Goal: Information Seeking & Learning: Learn about a topic

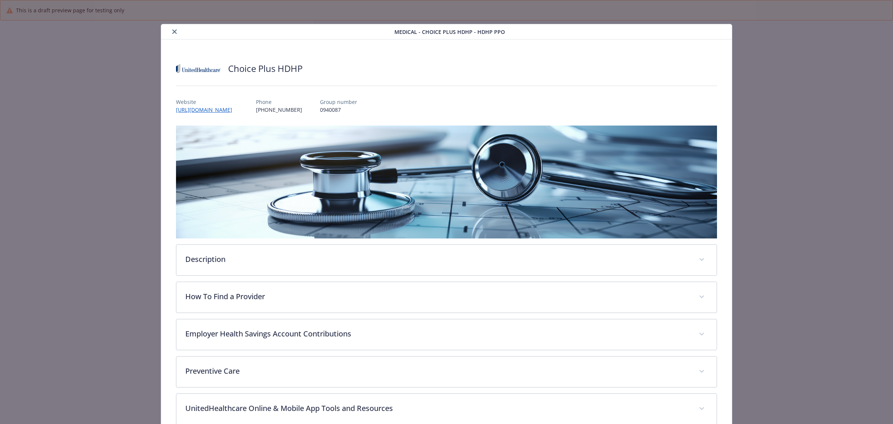
scroll to position [22, 0]
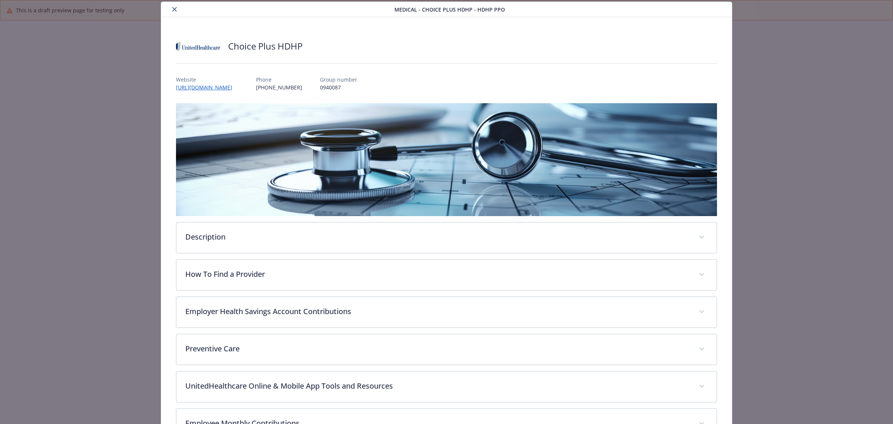
click at [756, 96] on div "Medical - Choice Plus HDHP - HDHP PPO Choice Plus HDHP Website [URL][DOMAIN_NAM…" at bounding box center [446, 266] width 715 height 530
